Goal: Task Accomplishment & Management: Manage account settings

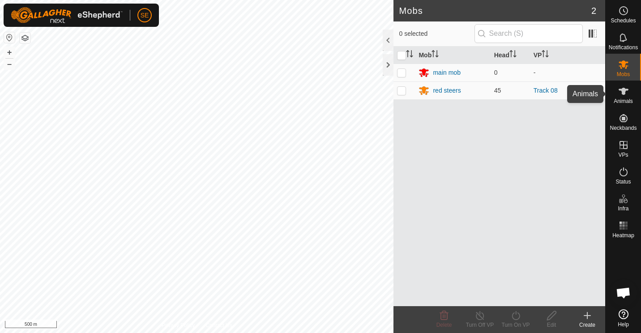
click at [620, 94] on icon at bounding box center [623, 91] width 11 height 11
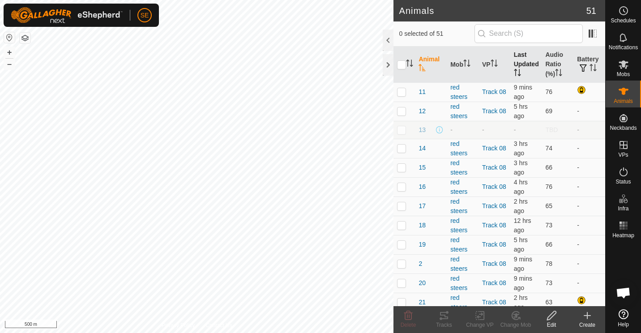
click at [512, 65] on th "Last Updated" at bounding box center [526, 65] width 32 height 36
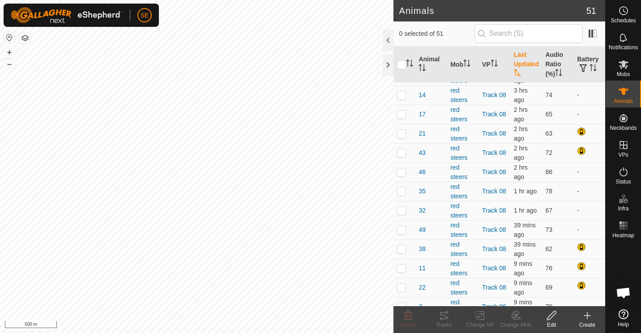
scroll to position [398, 0]
click at [400, 234] on p-checkbox at bounding box center [401, 230] width 9 height 7
checkbox input "false"
click at [398, 176] on p-checkbox at bounding box center [401, 172] width 9 height 7
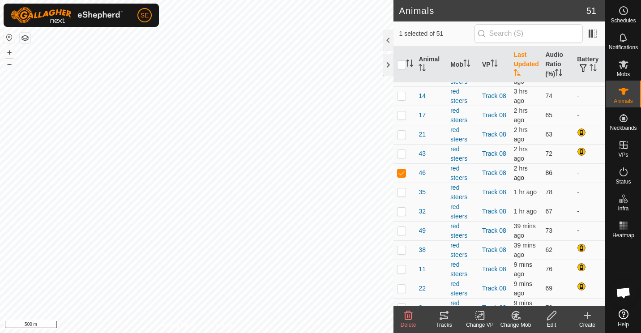
click at [398, 176] on p-checkbox at bounding box center [401, 172] width 9 height 7
checkbox input "false"
click at [401, 157] on p-checkbox at bounding box center [401, 153] width 9 height 7
checkbox input "false"
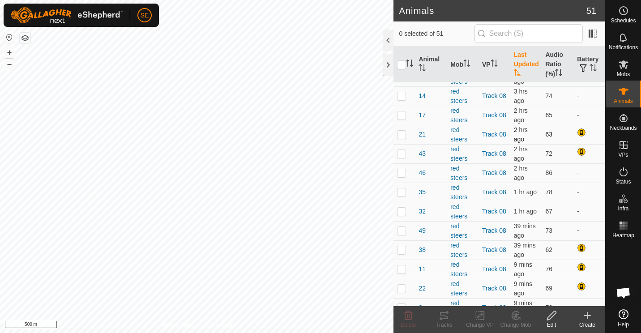
click at [398, 138] on p-checkbox at bounding box center [401, 134] width 9 height 7
checkbox input "false"
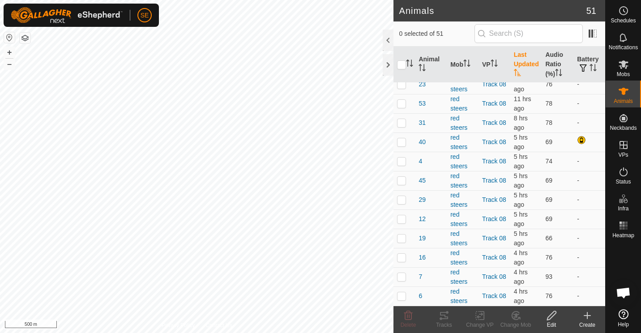
scroll to position [140, 0]
click at [400, 127] on p-checkbox at bounding box center [401, 122] width 9 height 7
checkbox input "false"
click at [399, 107] on p-checkbox at bounding box center [401, 103] width 9 height 7
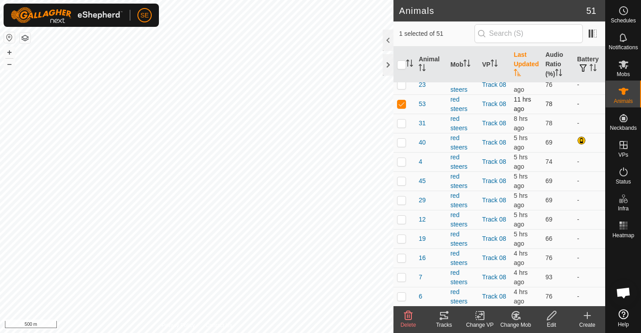
click at [399, 107] on p-checkbox at bounding box center [401, 103] width 9 height 7
checkbox input "false"
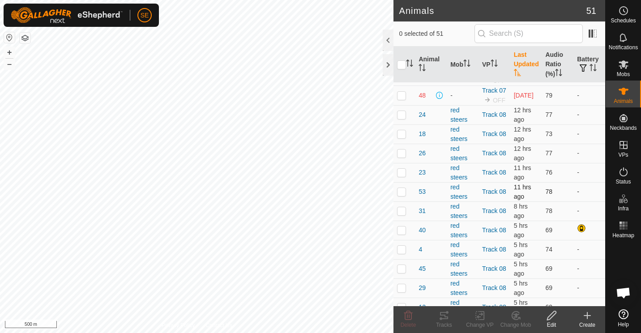
scroll to position [47, 0]
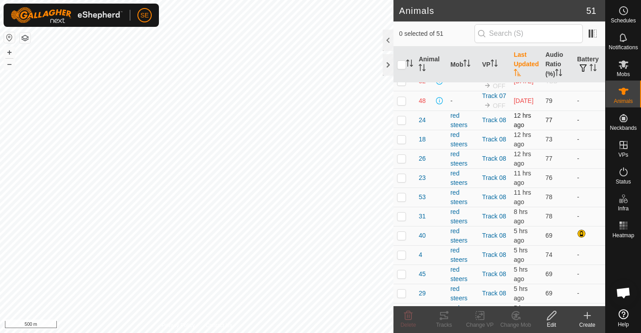
click at [398, 124] on p-checkbox at bounding box center [401, 119] width 9 height 7
checkbox input "false"
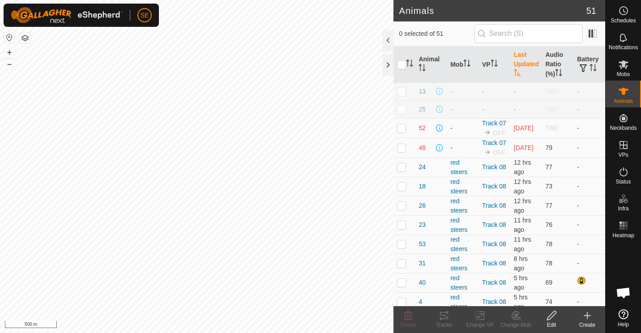
click at [399, 132] on p-checkbox at bounding box center [401, 127] width 9 height 7
checkbox input "false"
click at [582, 66] on button "button" at bounding box center [583, 68] width 13 height 9
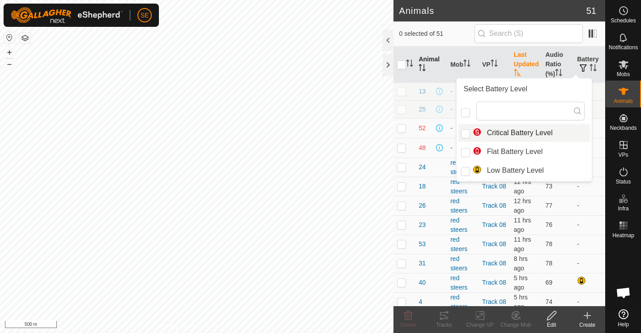
click at [433, 73] on th "Animal" at bounding box center [431, 65] width 32 height 36
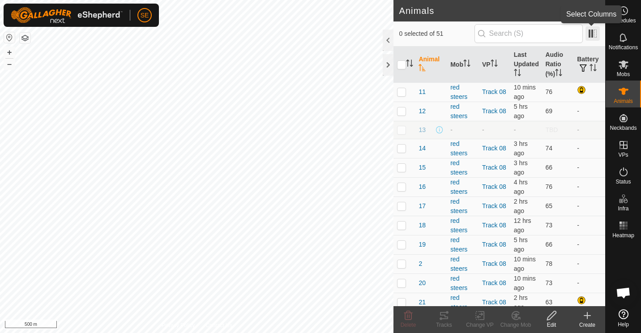
drag, startPoint x: 586, startPoint y: 35, endPoint x: 593, endPoint y: 32, distance: 8.1
click at [593, 32] on span at bounding box center [592, 33] width 14 height 14
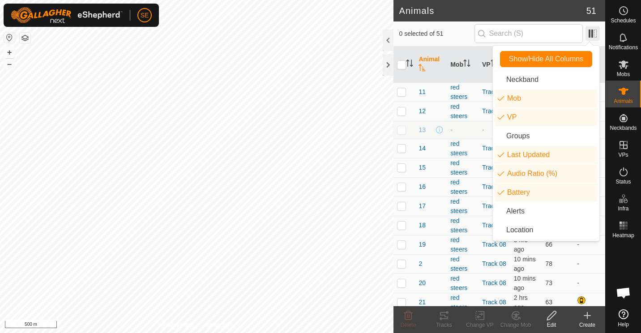
click at [593, 32] on span at bounding box center [592, 33] width 14 height 14
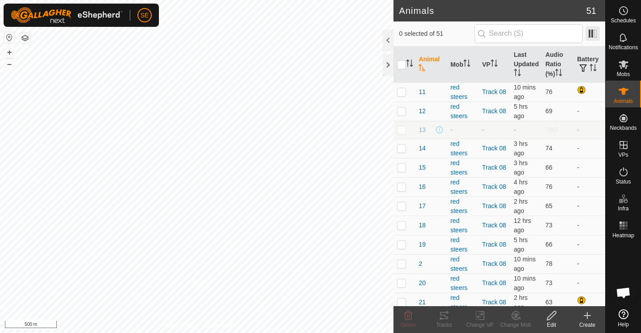
click at [592, 34] on span at bounding box center [592, 33] width 14 height 14
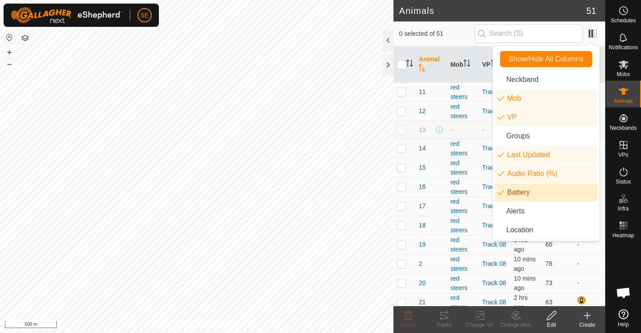
click at [461, 35] on span "0 selected of 51" at bounding box center [436, 33] width 75 height 9
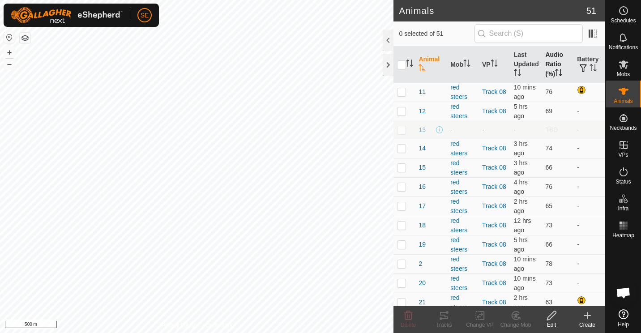
click at [555, 69] on icon "Activate to sort" at bounding box center [558, 72] width 7 height 7
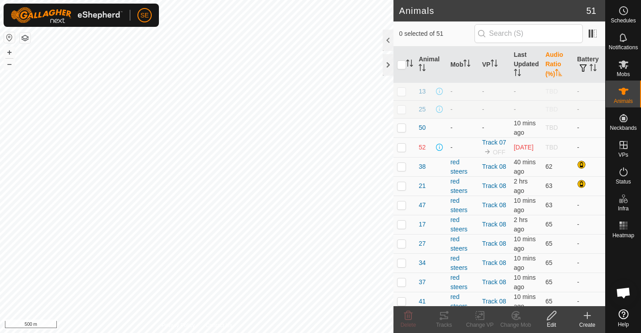
click at [555, 69] on icon "Activate to sort" at bounding box center [558, 72] width 7 height 7
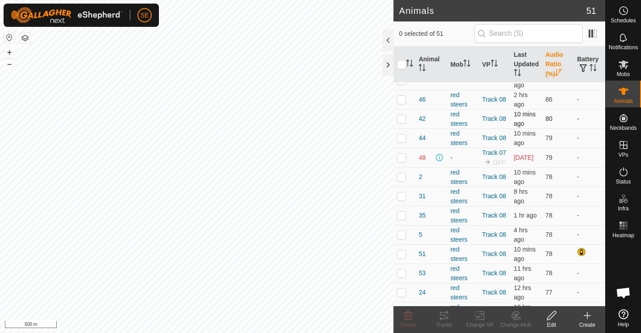
scroll to position [70, 0]
click at [401, 158] on p-checkbox at bounding box center [401, 157] width 9 height 7
checkbox input "false"
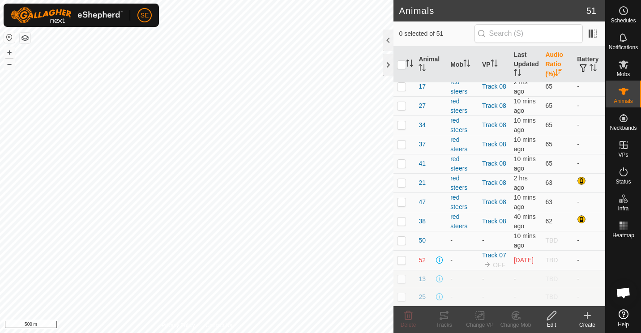
scroll to position [774, 0]
click at [403, 218] on p-checkbox at bounding box center [401, 221] width 9 height 7
checkbox input "false"
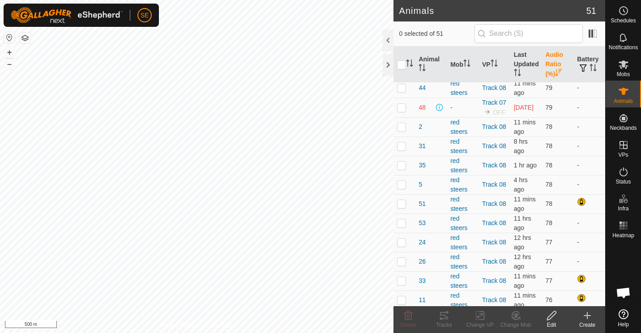
scroll to position [0, 0]
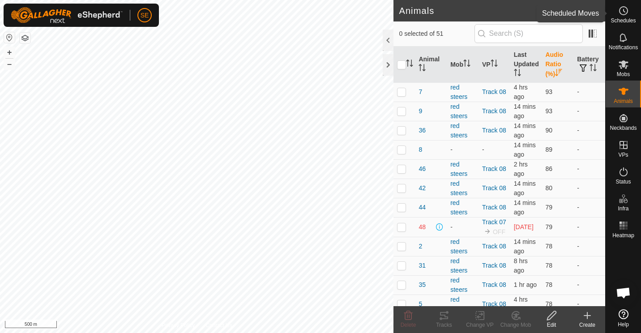
click at [625, 12] on icon at bounding box center [623, 10] width 1 height 3
